Goal: Transaction & Acquisition: Purchase product/service

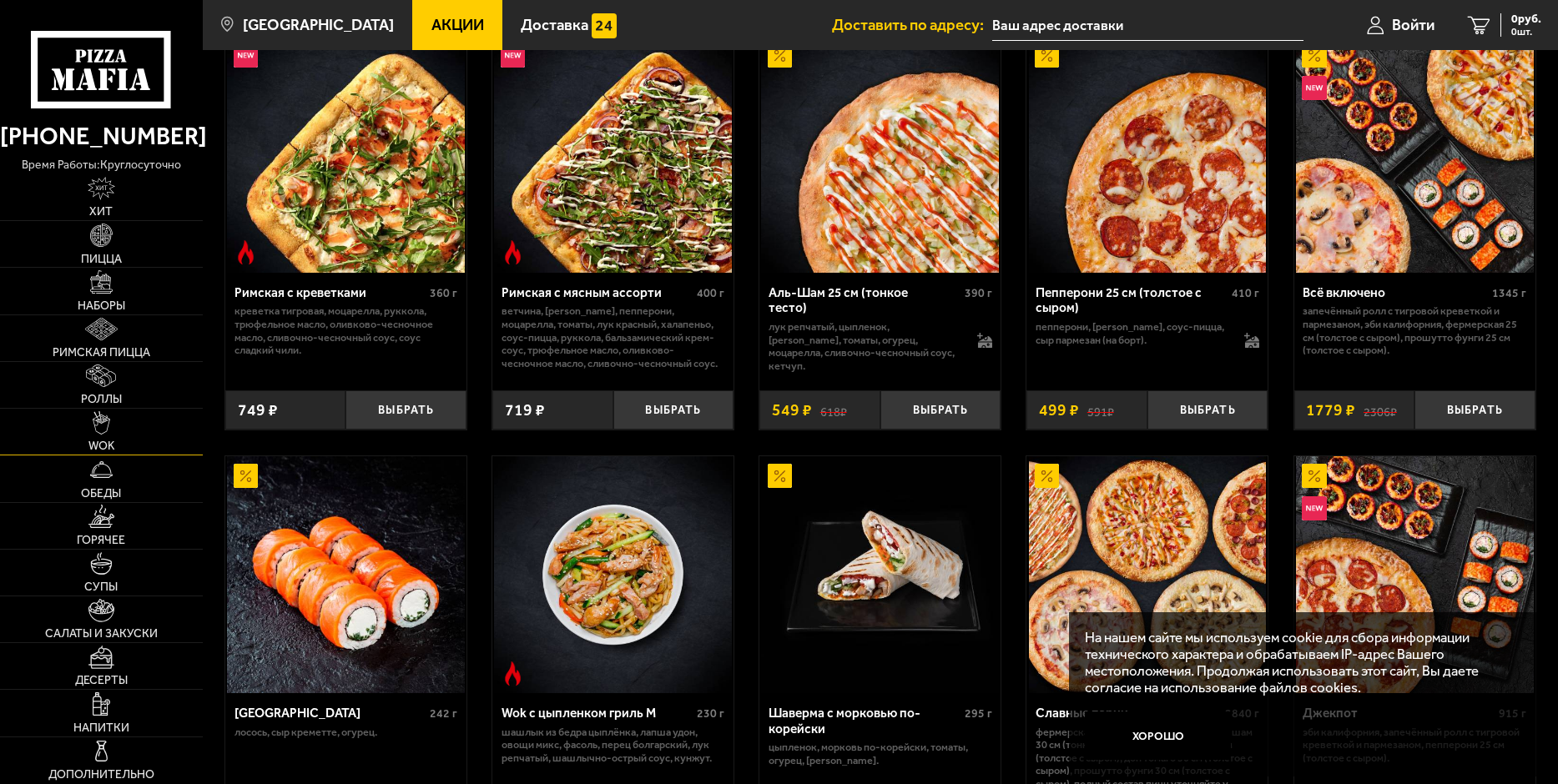
scroll to position [501, 0]
click at [96, 480] on img at bounding box center [101, 469] width 23 height 23
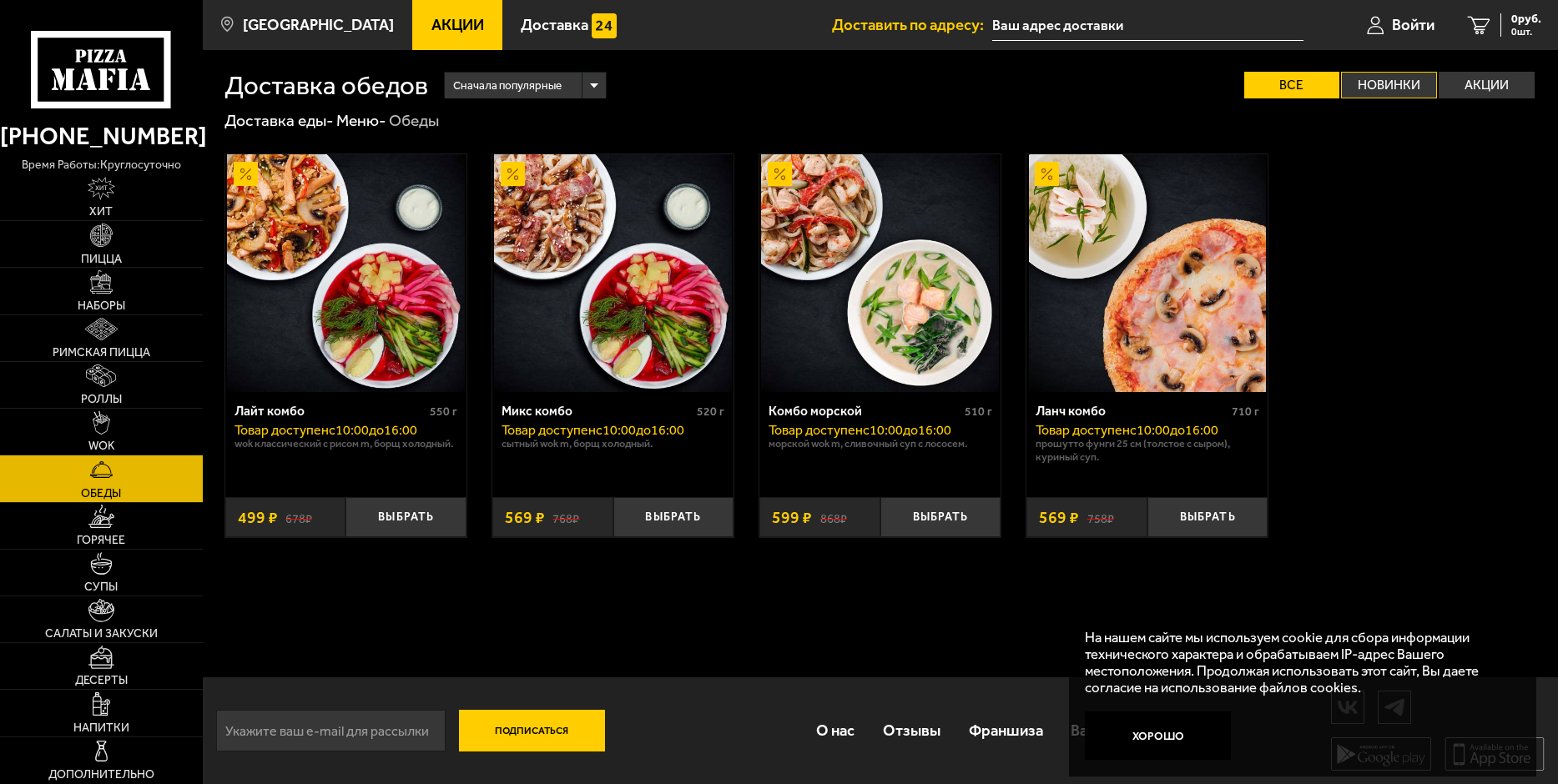
click at [1376, 76] on label "Новинки" at bounding box center [1389, 84] width 96 height 26
click at [0, 0] on input "Новинки" at bounding box center [0, 0] width 0 height 0
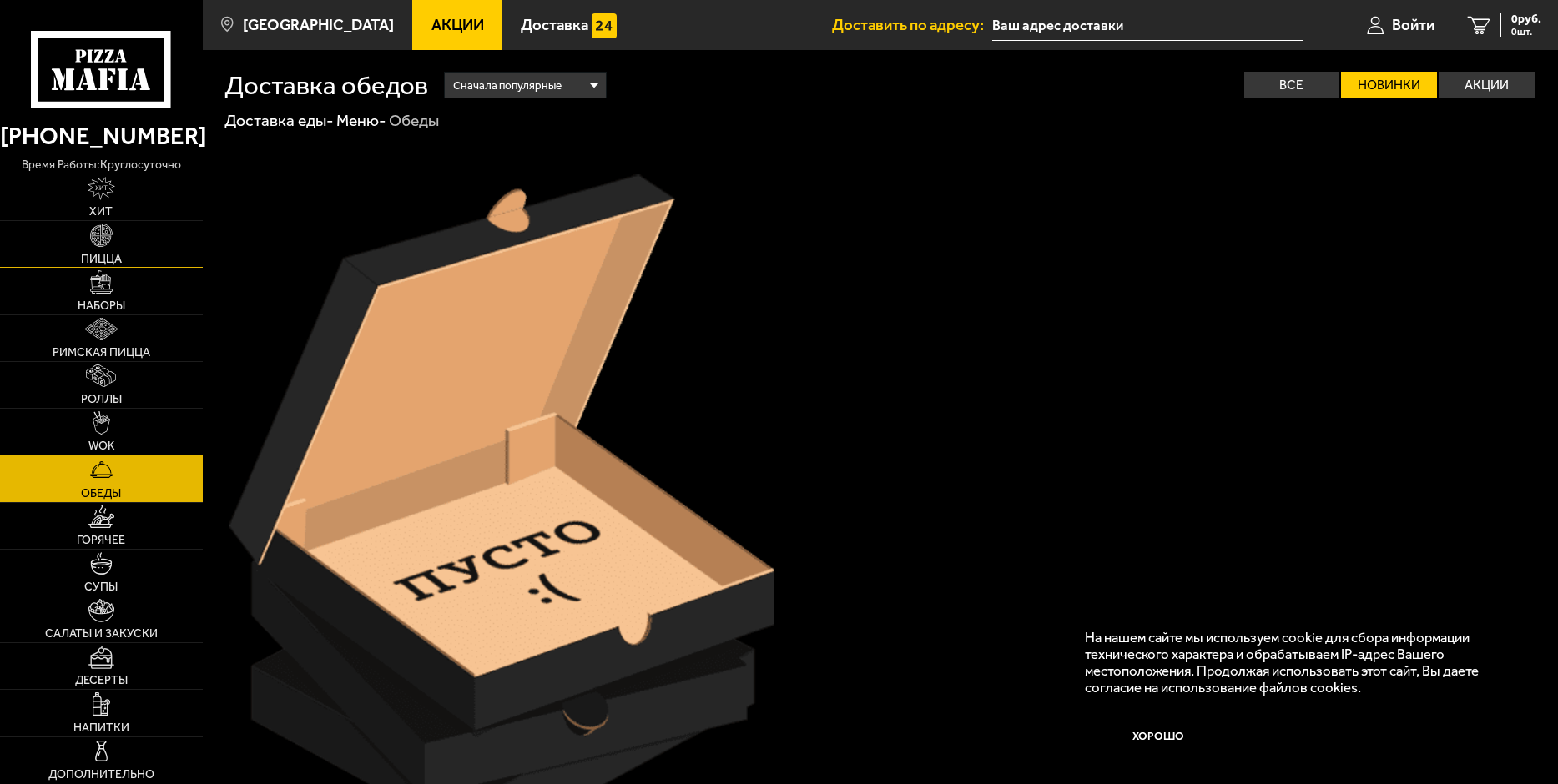
click at [98, 250] on link "Пицца" at bounding box center [101, 244] width 203 height 46
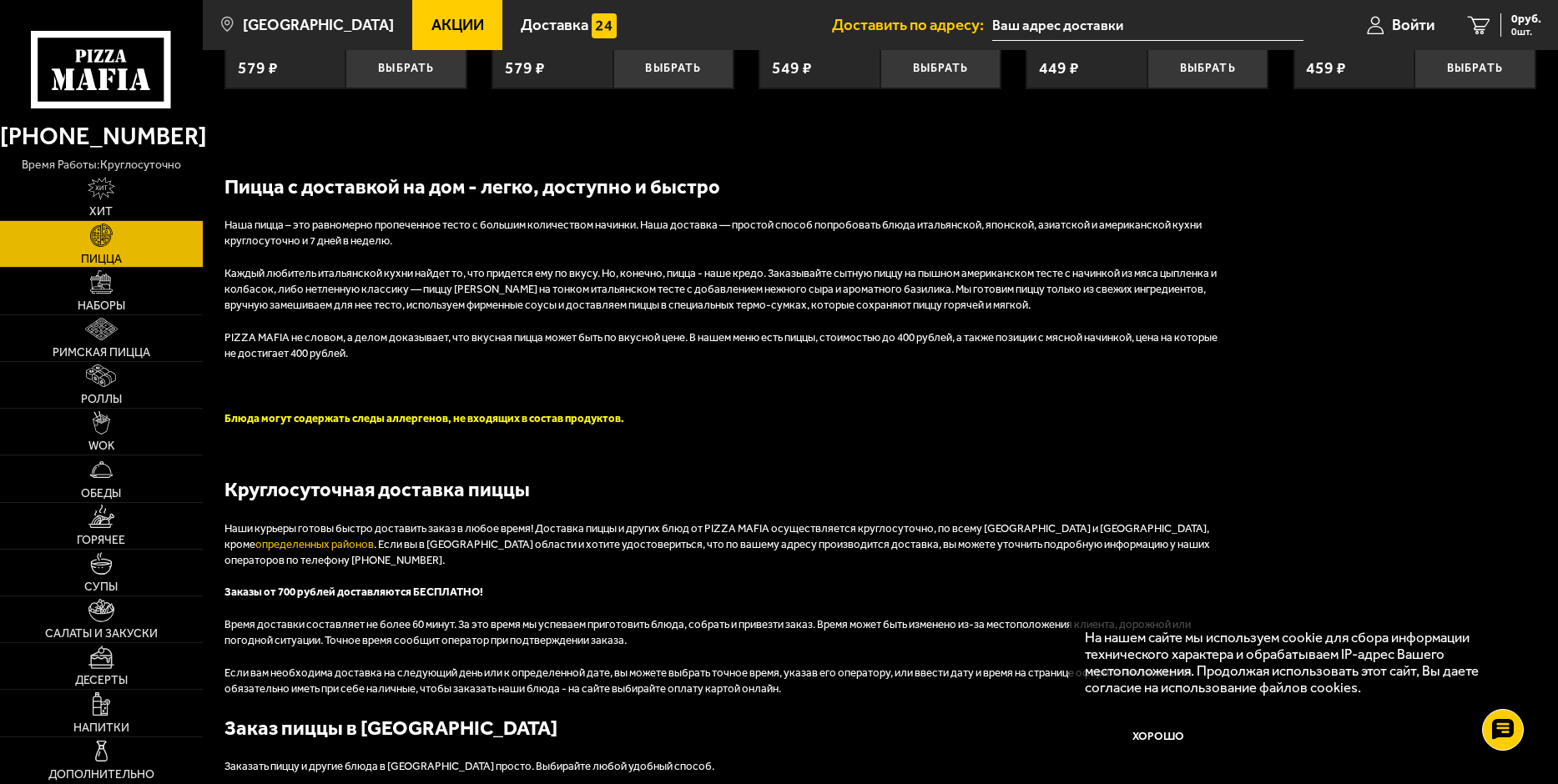
scroll to position [3504, 0]
